Goal: Task Accomplishment & Management: Manage account settings

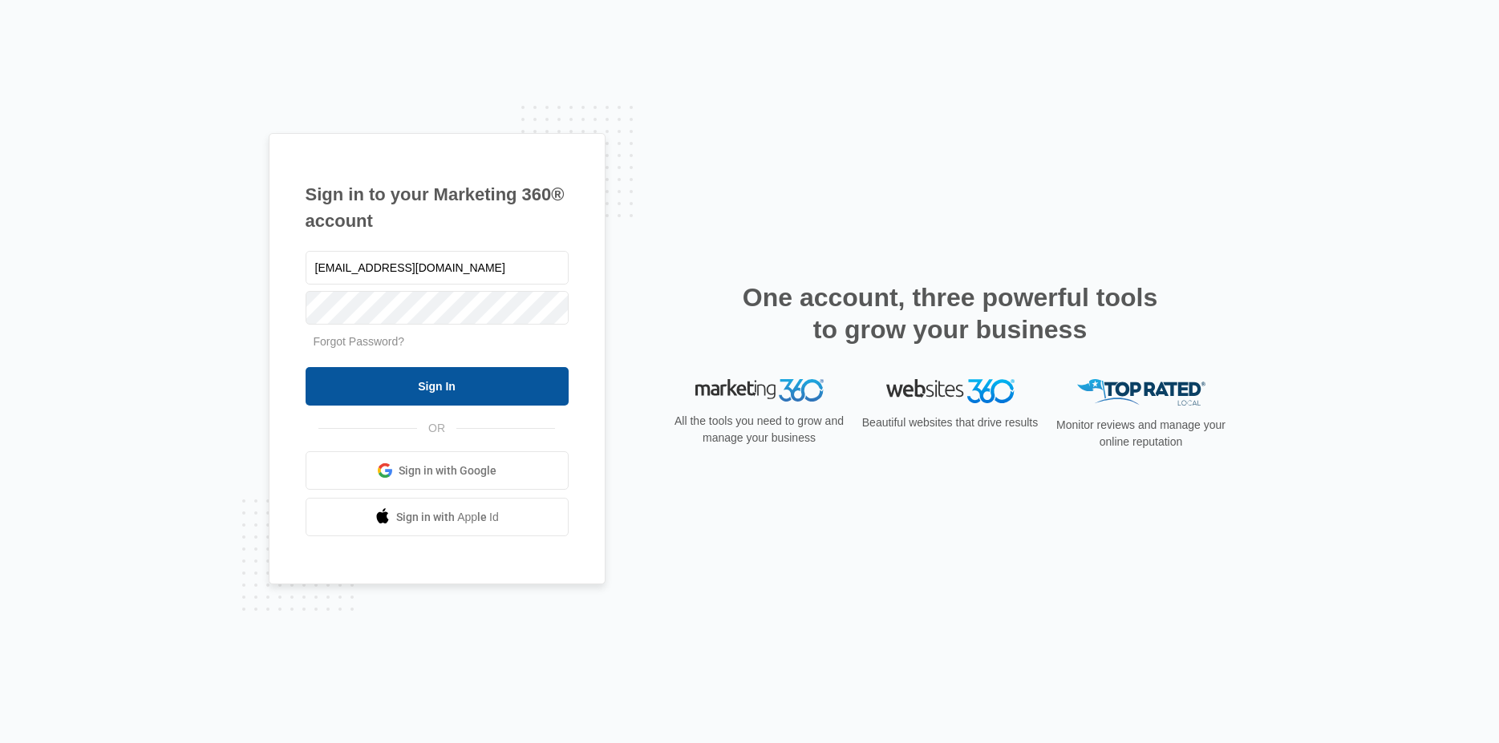
click at [439, 389] on input "Sign In" at bounding box center [437, 386] width 263 height 38
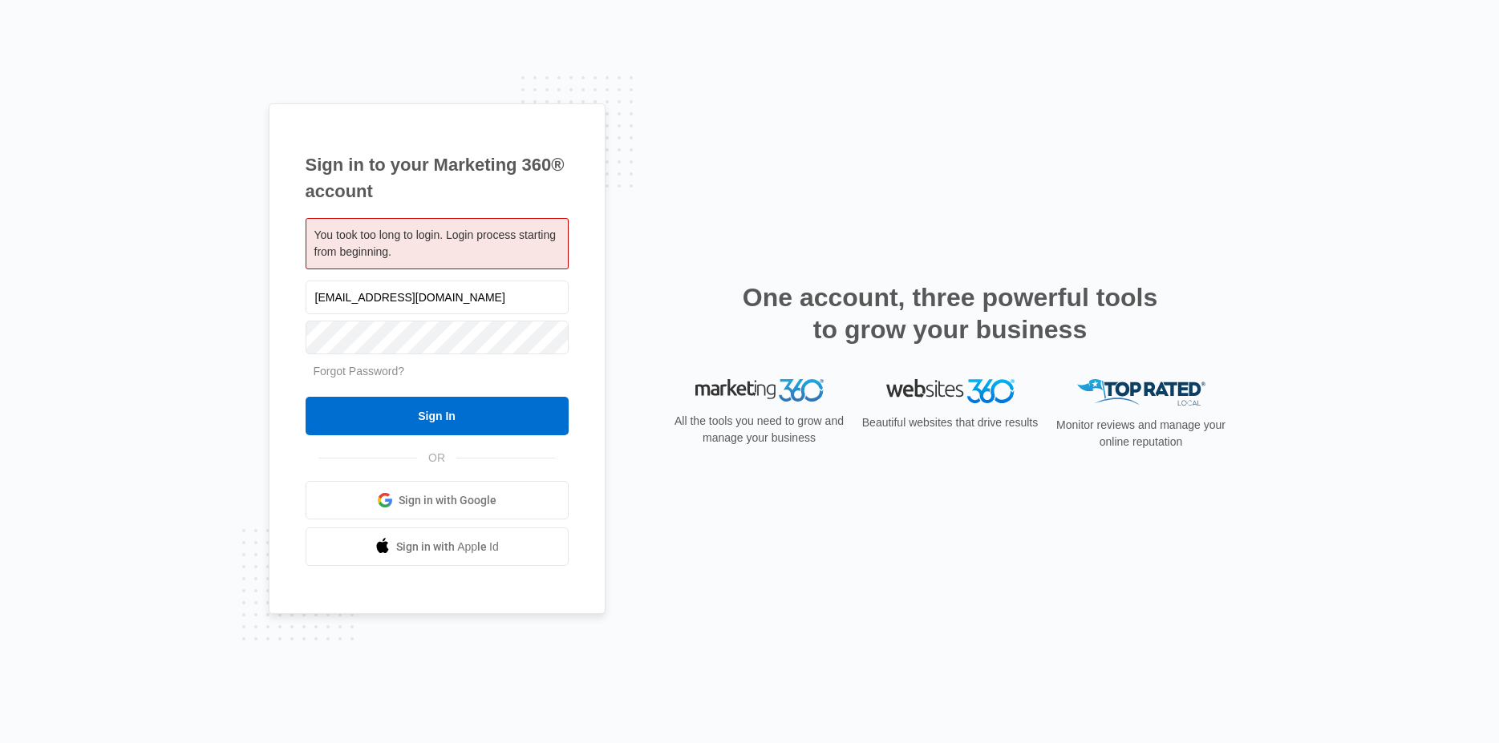
click at [686, 601] on div "Sign in to your Marketing 360® account You took too long to login. Login proces…" at bounding box center [750, 371] width 962 height 537
click at [37, 218] on div "Sign in to your Marketing 360® account You took too long to login. Login proces…" at bounding box center [749, 371] width 1499 height 743
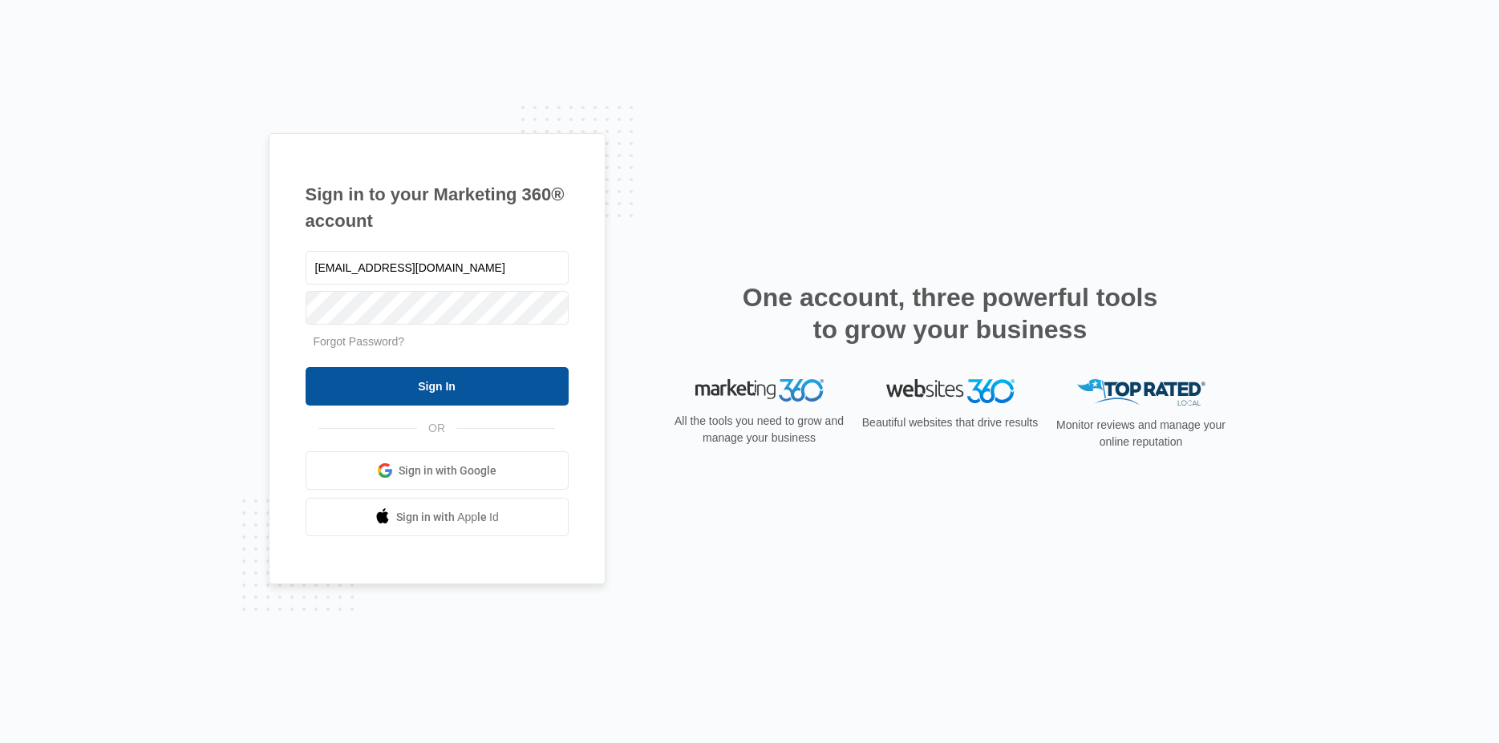
type input "[EMAIL_ADDRESS][DOMAIN_NAME]"
click at [431, 390] on input "Sign In" at bounding box center [437, 386] width 263 height 38
type input "[EMAIL_ADDRESS][DOMAIN_NAME]"
